Goal: Navigation & Orientation: Find specific page/section

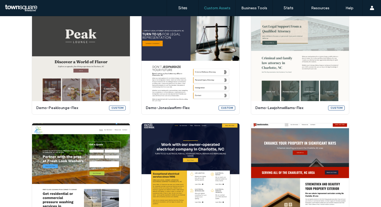
scroll to position [169, 0]
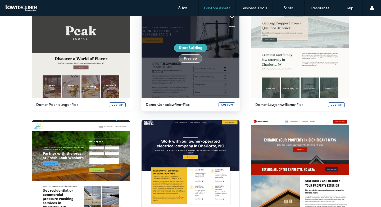
click at [194, 58] on button "Preview" at bounding box center [191, 58] width 24 height 8
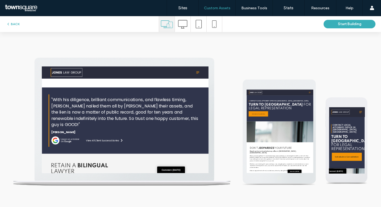
scroll to position [0, 0]
click at [339, 75] on icon at bounding box center [338, 78] width 7 height 8
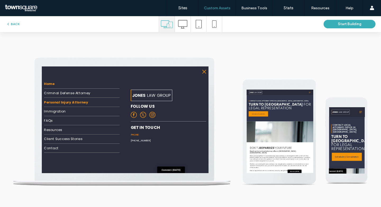
click at [102, 130] on span "Personal Injury Attorney" at bounding box center [88, 134] width 84 height 9
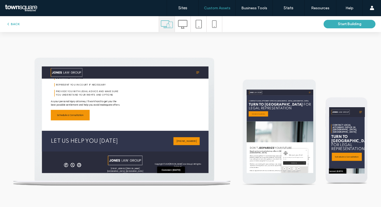
scroll to position [304, 0]
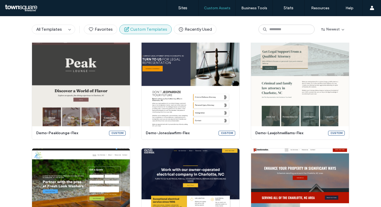
scroll to position [180, 0]
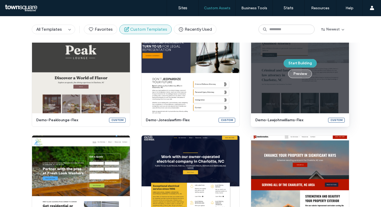
click at [301, 74] on button "Preview" at bounding box center [300, 74] width 24 height 8
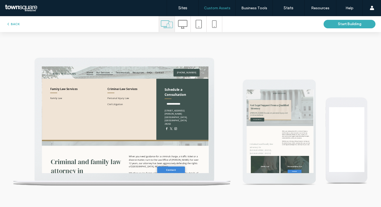
scroll to position [0, 0]
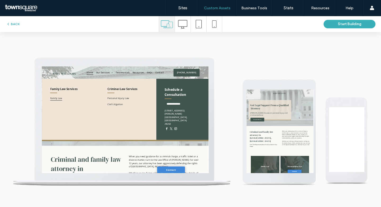
click at [77, 125] on span "Family Law" at bounding box center [68, 127] width 23 height 8
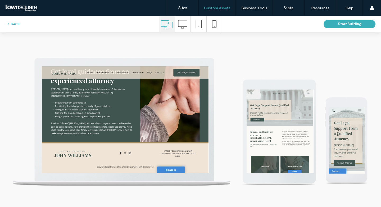
scroll to position [150, 0]
click at [10, 24] on icon "button" at bounding box center [8, 24] width 4 height 4
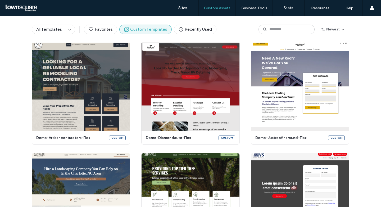
scroll to position [381, 0]
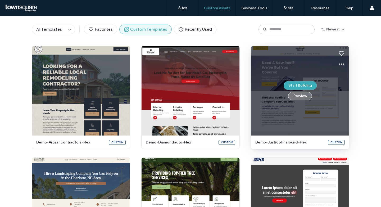
click at [298, 92] on button "Preview" at bounding box center [300, 96] width 24 height 8
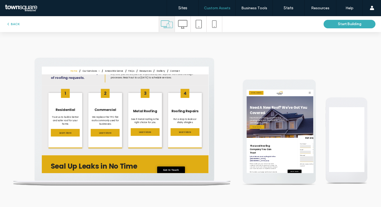
scroll to position [0, 0]
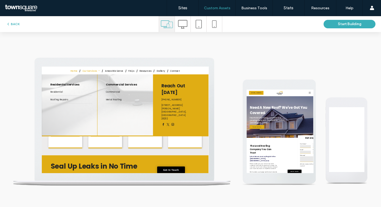
click at [140, 73] on span "Our Services" at bounding box center [135, 74] width 33 height 7
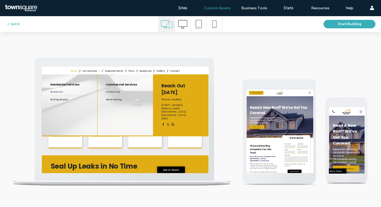
click at [84, 117] on link "Residential" at bounding box center [97, 114] width 80 height 15
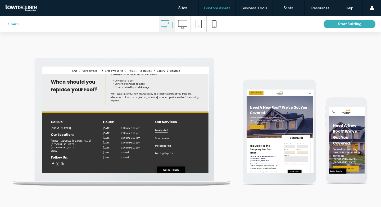
scroll to position [309, 0]
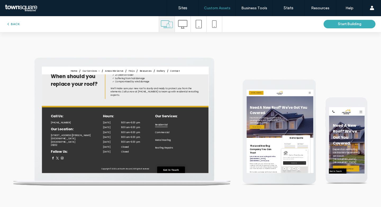
click at [18, 24] on button "BACK" at bounding box center [12, 24] width 13 height 6
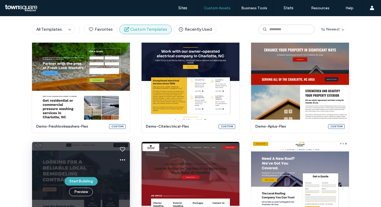
scroll to position [282, 0]
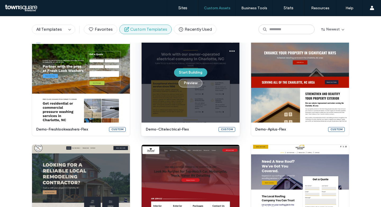
click at [186, 83] on button "Preview" at bounding box center [191, 83] width 24 height 8
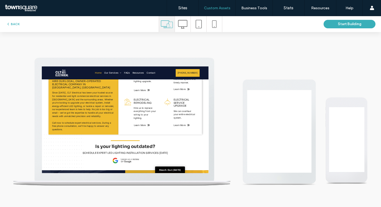
scroll to position [0, 0]
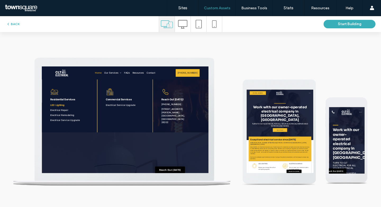
click at [83, 138] on span "LED Lighting" at bounding box center [70, 139] width 27 height 5
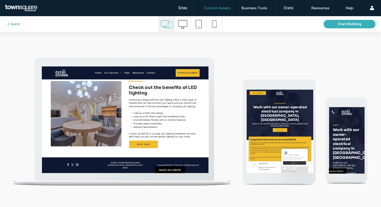
click at [10, 24] on icon "button" at bounding box center [8, 24] width 4 height 4
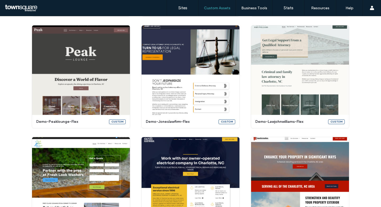
scroll to position [151, 0]
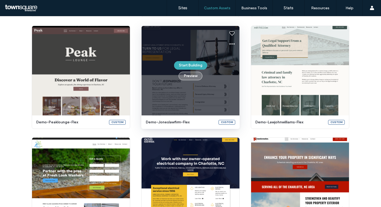
click at [186, 77] on button "Preview" at bounding box center [191, 76] width 24 height 8
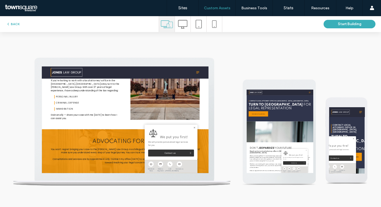
scroll to position [628, 0]
click at [337, 77] on icon at bounding box center [338, 78] width 7 height 8
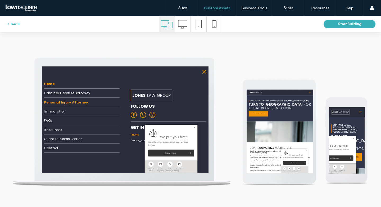
click at [64, 135] on span "Personal Injury Attorney" at bounding box center [88, 134] width 84 height 9
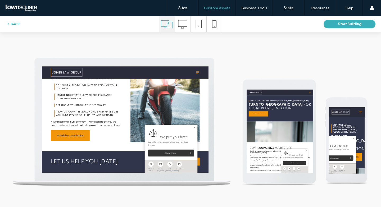
scroll to position [261, 0]
click at [18, 21] on button "BACK" at bounding box center [12, 24] width 13 height 6
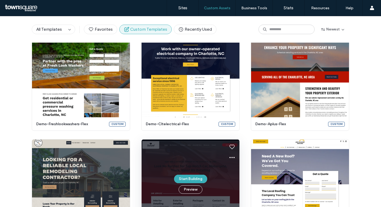
scroll to position [284, 0]
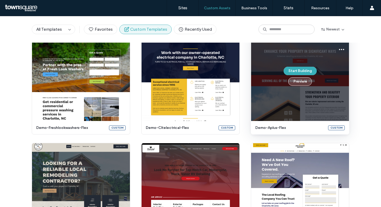
click at [300, 84] on button "Preview" at bounding box center [300, 81] width 24 height 8
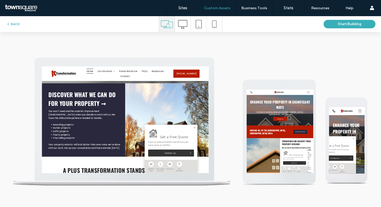
scroll to position [0, 0]
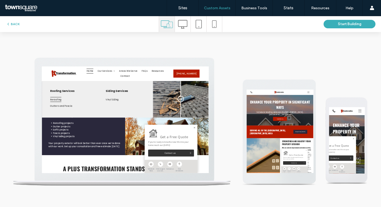
click at [62, 129] on span "Reroofing" at bounding box center [67, 129] width 21 height 9
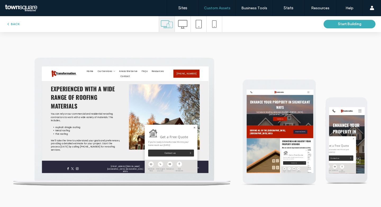
click at [331, 183] on link at bounding box center [332, 183] width 4 height 4
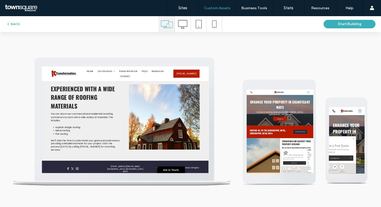
scroll to position [146, 0]
click at [14, 26] on button "BACK" at bounding box center [12, 24] width 13 height 6
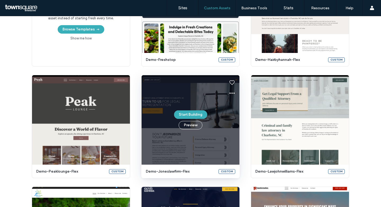
scroll to position [110, 0]
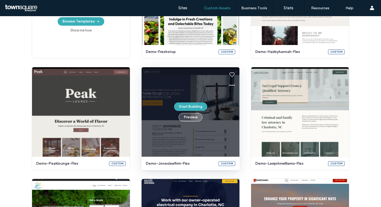
click at [197, 116] on button "Preview" at bounding box center [191, 117] width 24 height 8
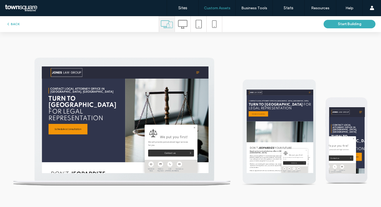
scroll to position [0, 0]
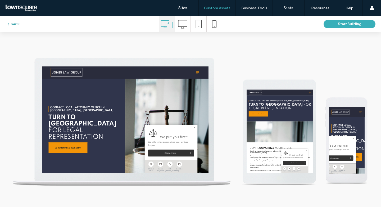
click at [19, 24] on button "BACK" at bounding box center [12, 24] width 13 height 6
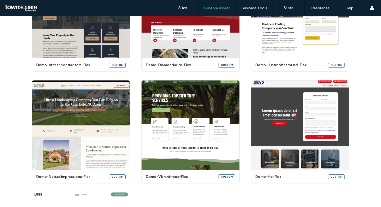
scroll to position [432, 0]
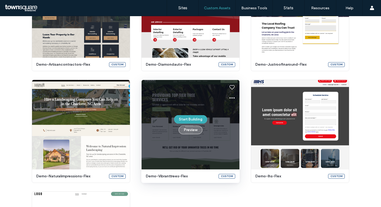
click at [194, 131] on button "Preview" at bounding box center [191, 130] width 24 height 8
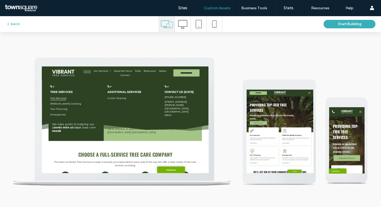
scroll to position [0, 0]
click at [79, 127] on span "Tree Removal" at bounding box center [72, 127] width 31 height 8
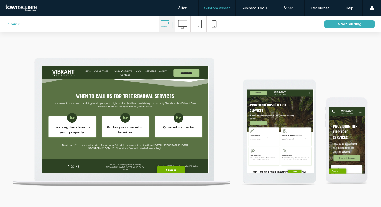
scroll to position [180, 0]
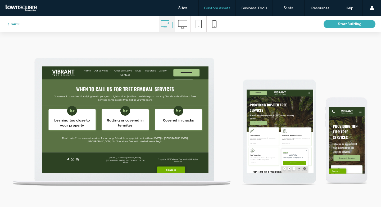
click at [12, 26] on button "BACK" at bounding box center [12, 24] width 13 height 6
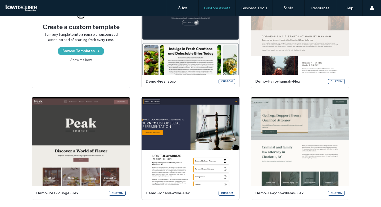
scroll to position [86, 0]
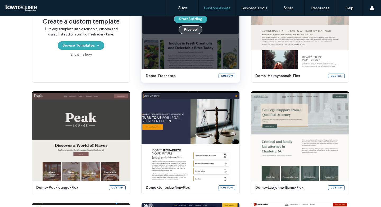
click at [190, 28] on button "Preview" at bounding box center [191, 29] width 24 height 8
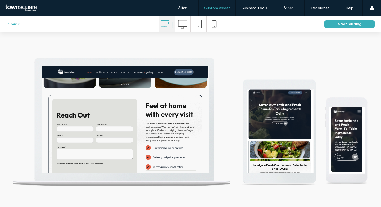
scroll to position [719, 0]
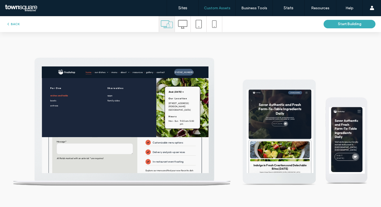
click at [66, 117] on link "Wiches and Helds" at bounding box center [94, 122] width 74 height 10
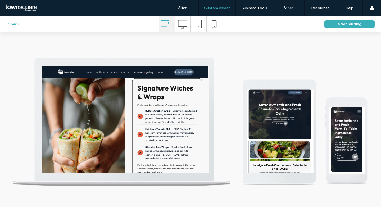
scroll to position [414, 0]
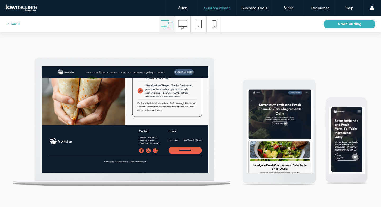
click at [17, 24] on button "BACK" at bounding box center [12, 24] width 13 height 6
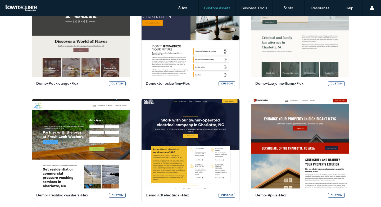
scroll to position [197, 0]
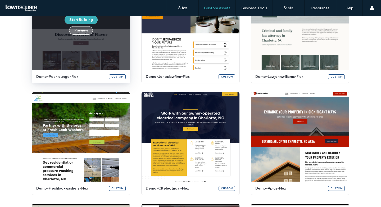
click at [83, 30] on button "Preview" at bounding box center [81, 30] width 24 height 8
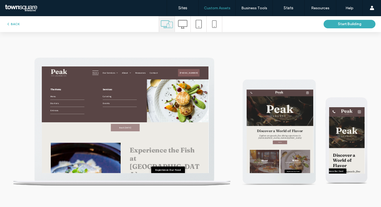
scroll to position [0, 0]
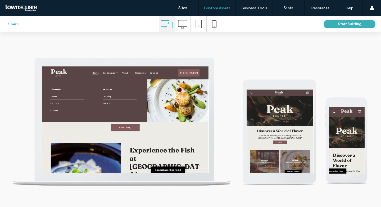
click at [67, 121] on span "Menu" at bounding box center [65, 122] width 10 height 5
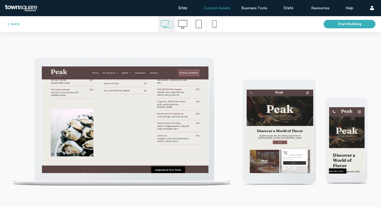
scroll to position [730, 0]
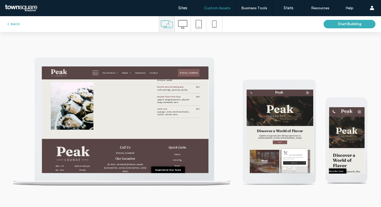
click at [141, 78] on span "Home" at bounding box center [144, 79] width 12 height 8
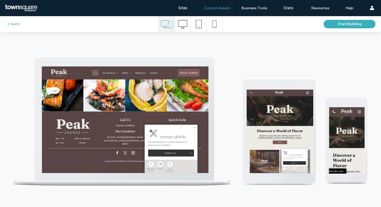
scroll to position [921, 0]
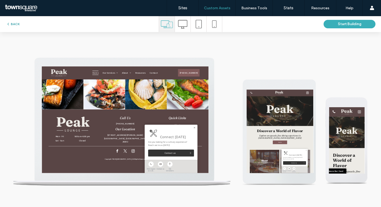
click at [14, 23] on button "BACK" at bounding box center [12, 24] width 13 height 6
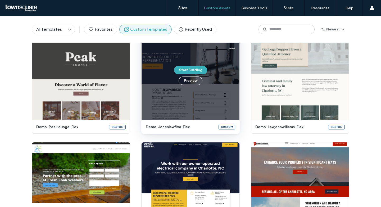
scroll to position [167, 0]
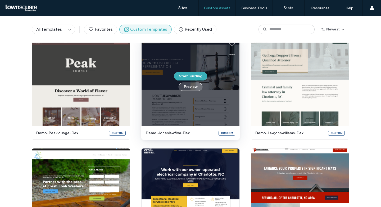
click at [191, 87] on button "Preview" at bounding box center [191, 87] width 24 height 8
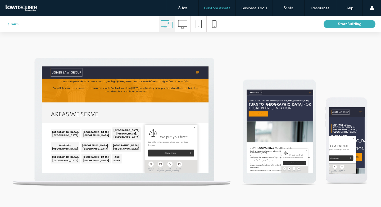
scroll to position [825, 0]
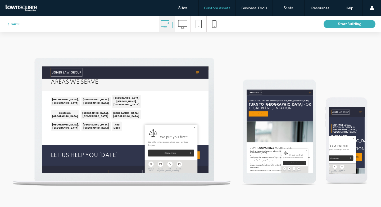
click at [344, 78] on div at bounding box center [338, 78] width 15 height 20
click at [341, 78] on icon at bounding box center [338, 78] width 7 height 8
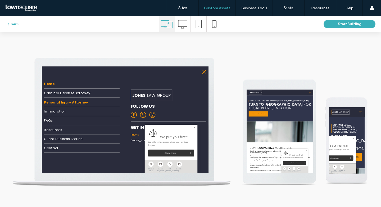
click at [110, 133] on span "Personal Injury Attorney" at bounding box center [88, 134] width 84 height 9
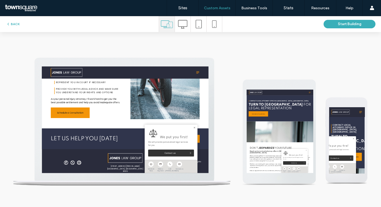
scroll to position [1, 0]
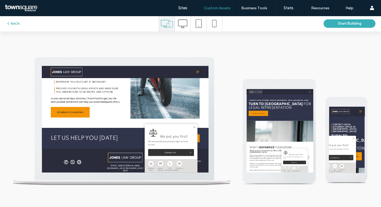
click at [11, 22] on button "BACK" at bounding box center [12, 23] width 13 height 6
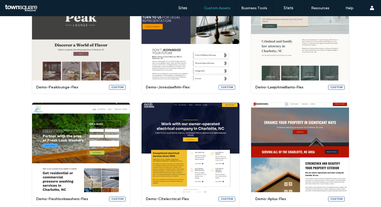
scroll to position [188, 0]
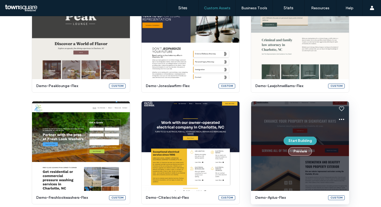
click at [305, 150] on button "Preview" at bounding box center [300, 151] width 24 height 8
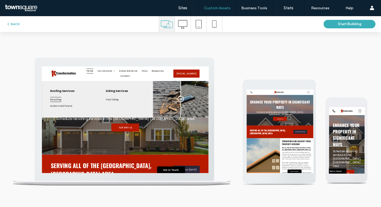
scroll to position [0, 0]
click at [67, 130] on span "Reroofing" at bounding box center [67, 129] width 21 height 9
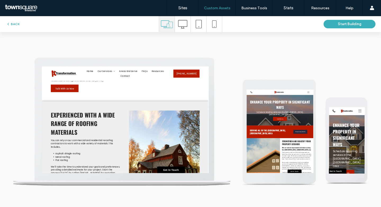
scroll to position [120, 0]
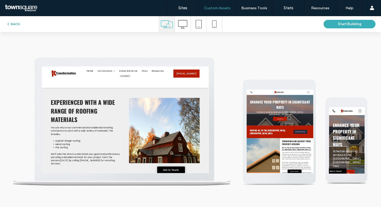
click at [8, 23] on icon "button" at bounding box center [8, 24] width 4 height 4
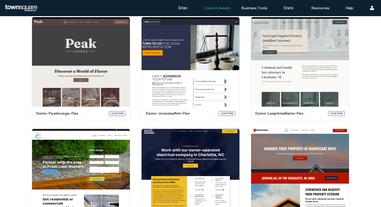
scroll to position [166, 0]
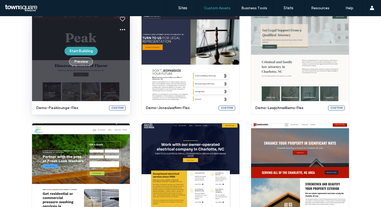
click at [82, 65] on button "Preview" at bounding box center [81, 61] width 24 height 8
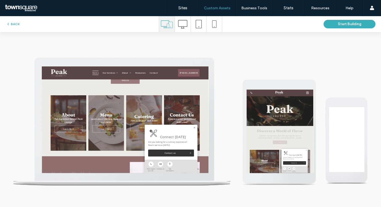
scroll to position [0, 0]
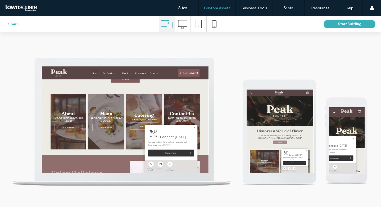
click at [333, 186] on div "Connect Today Are you looking for a culinary experience? Reach out to us today!…" at bounding box center [287, 210] width 101 height 67
click at [332, 182] on link at bounding box center [332, 183] width 4 height 4
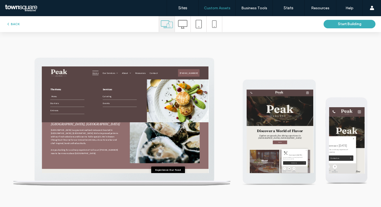
click at [85, 122] on link "Menu" at bounding box center [92, 122] width 65 height 13
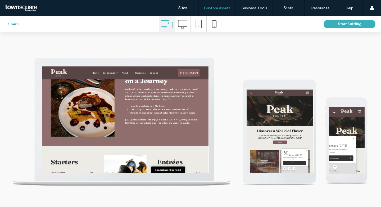
click at [14, 21] on button "BACK" at bounding box center [12, 24] width 13 height 6
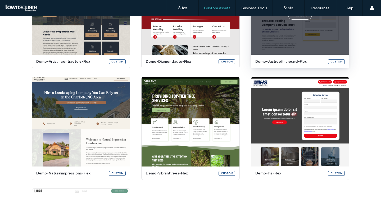
scroll to position [436, 0]
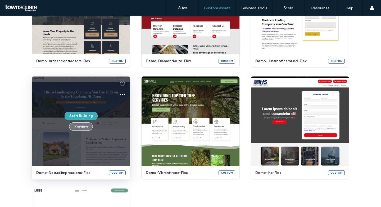
click at [80, 126] on button "Preview" at bounding box center [81, 126] width 24 height 8
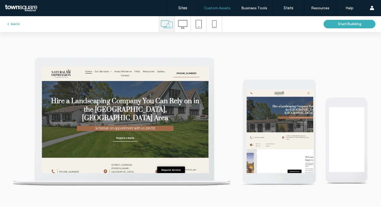
scroll to position [0, 0]
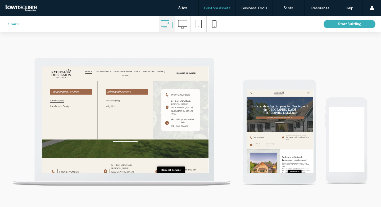
click at [99, 130] on link "Landscaping" at bounding box center [97, 131] width 80 height 10
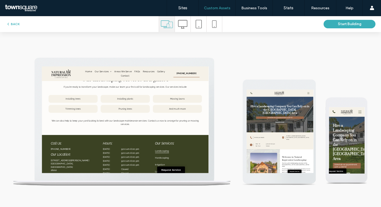
click at [15, 20] on div "BACK Start Building" at bounding box center [190, 24] width 381 height 16
click at [15, 23] on button "BACK" at bounding box center [12, 24] width 13 height 6
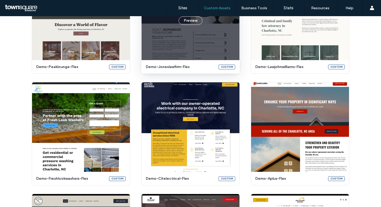
scroll to position [215, 0]
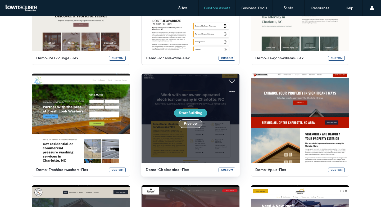
click at [183, 125] on button "Preview" at bounding box center [191, 123] width 24 height 8
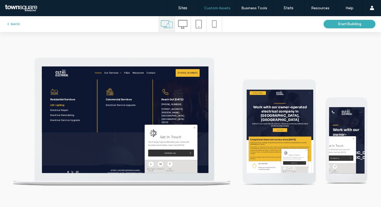
scroll to position [0, 0]
click at [77, 138] on span "LED Lighting" at bounding box center [70, 139] width 27 height 5
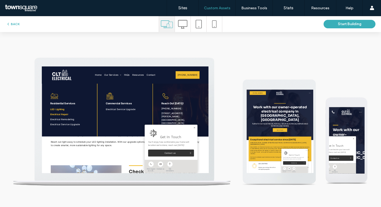
click at [64, 160] on link "Electrical Repair" at bounding box center [97, 158] width 80 height 10
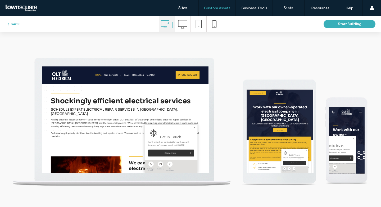
click at [144, 82] on span "Home" at bounding box center [149, 82] width 12 height 5
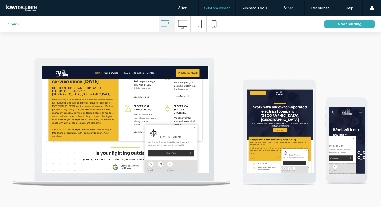
click at [15, 23] on button "BACK" at bounding box center [12, 24] width 13 height 6
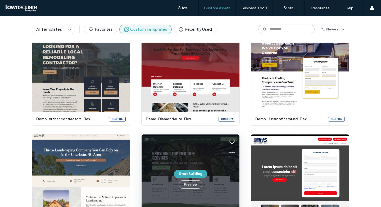
scroll to position [403, 0]
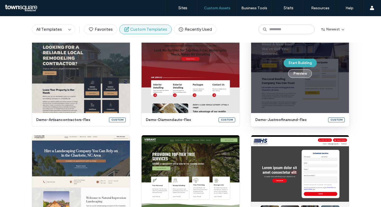
click at [300, 75] on button "Preview" at bounding box center [300, 73] width 24 height 8
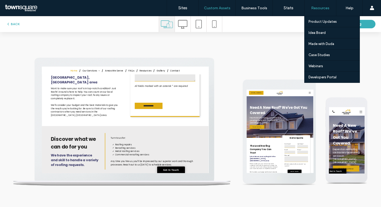
scroll to position [0, 0]
